Goal: Navigation & Orientation: Find specific page/section

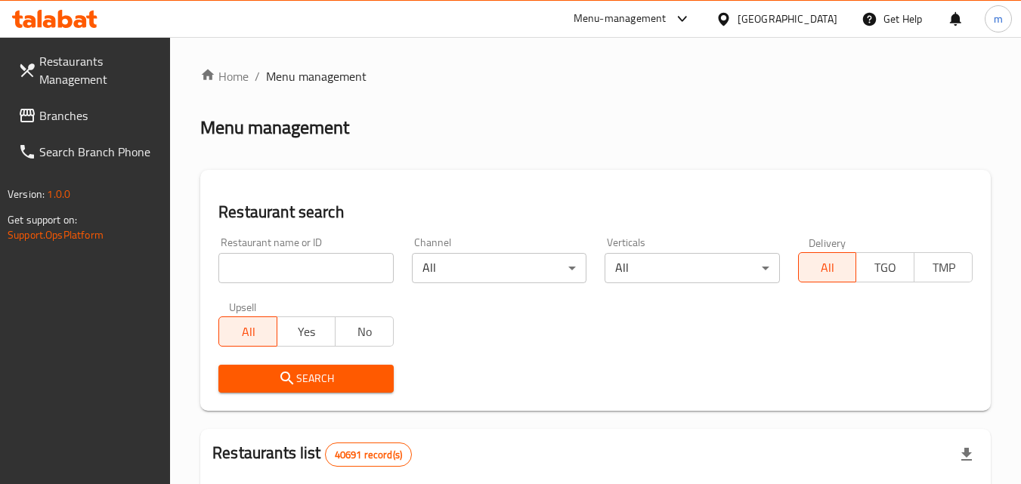
click at [79, 112] on span "Branches" at bounding box center [98, 116] width 119 height 18
click at [76, 110] on span "Branches" at bounding box center [98, 116] width 119 height 18
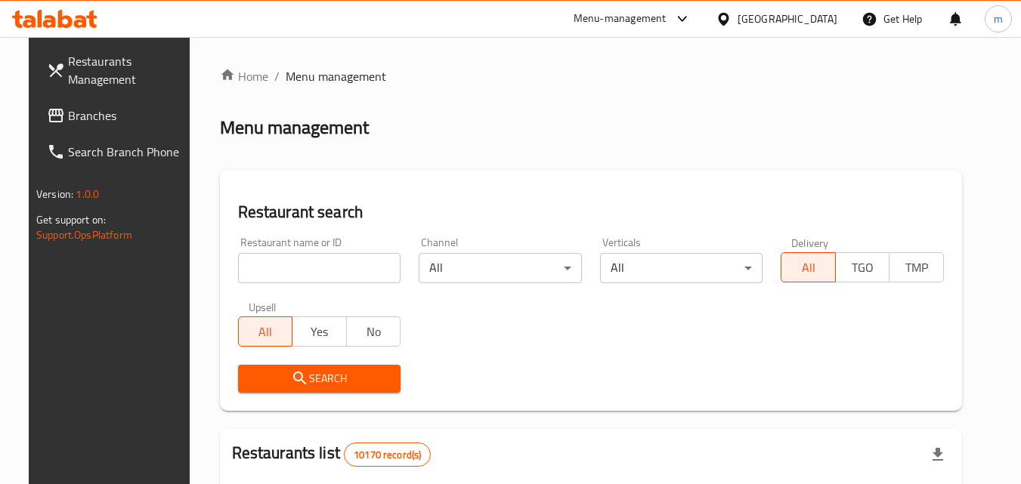
click at [88, 104] on link "Branches" at bounding box center [117, 115] width 165 height 36
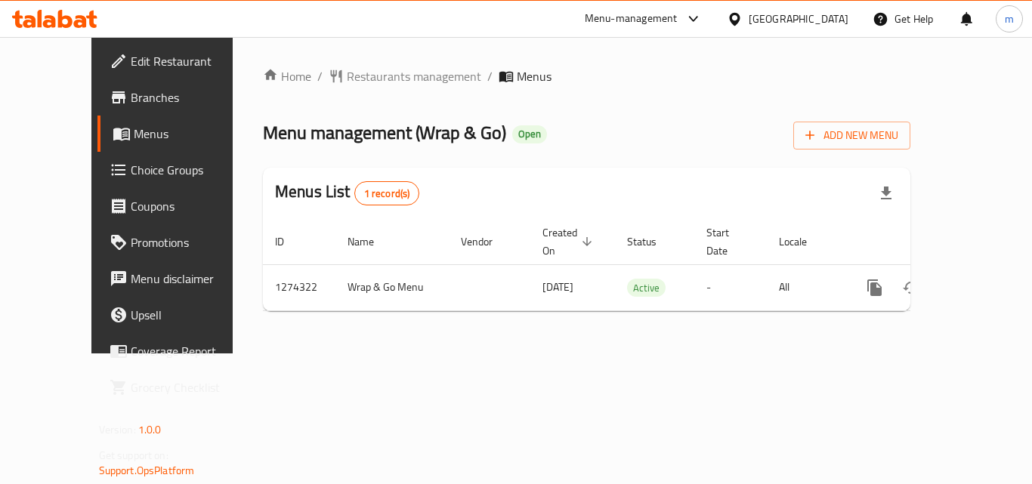
click at [81, 16] on icon at bounding box center [80, 21] width 13 height 13
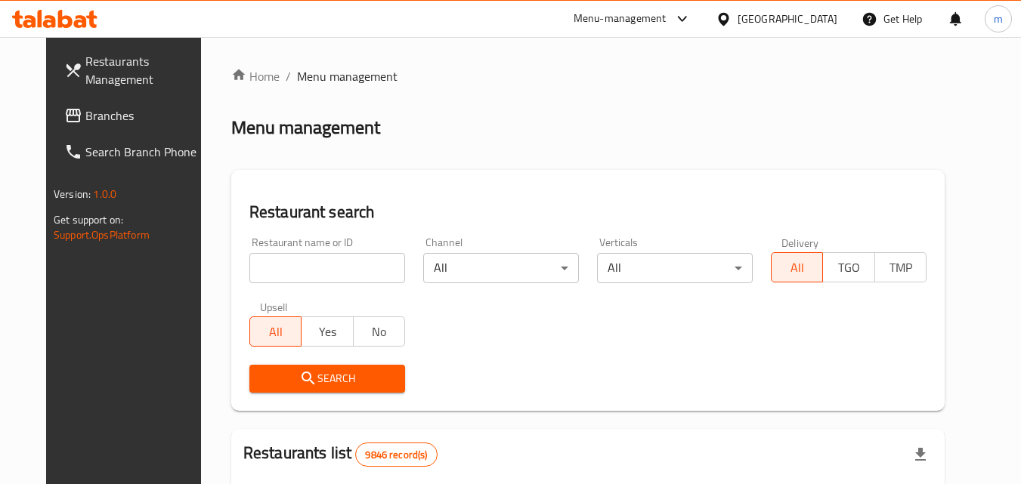
click at [88, 103] on link "Branches" at bounding box center [134, 115] width 165 height 36
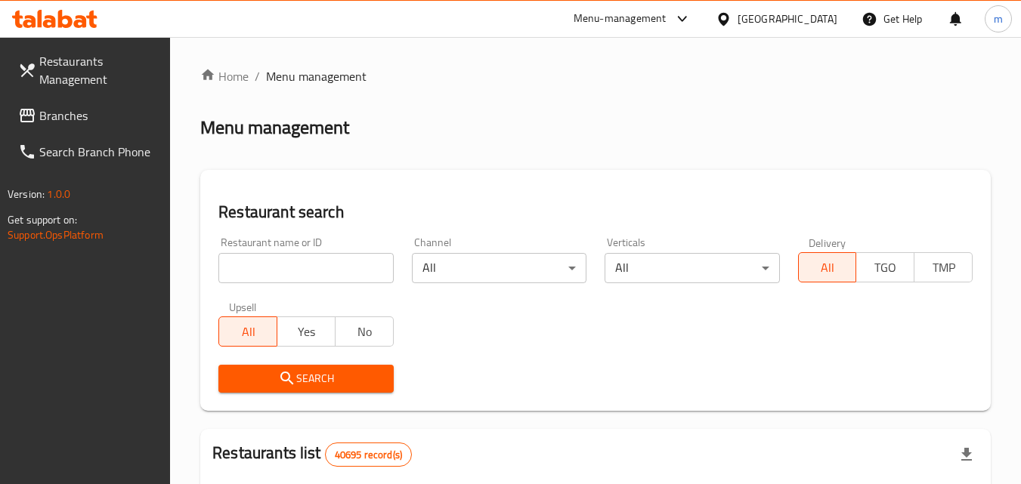
click at [104, 117] on span "Branches" at bounding box center [98, 116] width 119 height 18
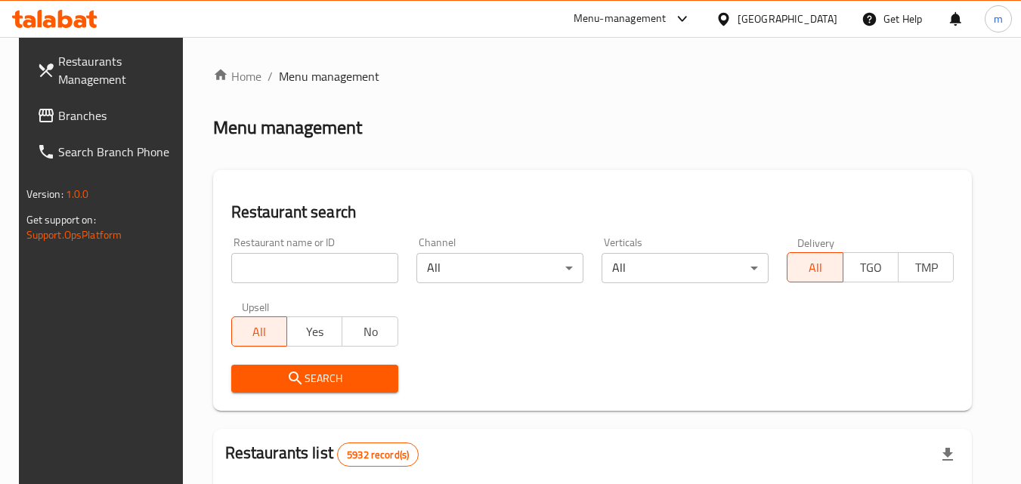
click at [37, 113] on span at bounding box center [47, 116] width 21 height 18
